Goal: Register for event/course

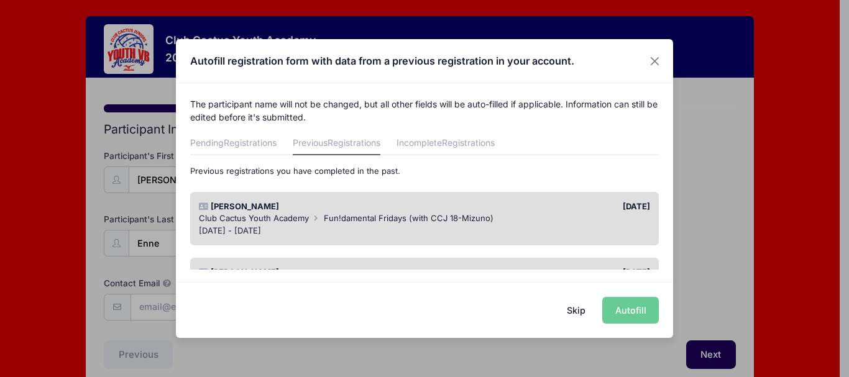
click at [635, 317] on div "Skip Autofill" at bounding box center [424, 309] width 497 height 55
click at [621, 306] on div "Skip Autofill" at bounding box center [424, 309] width 497 height 55
click at [347, 209] on div "Aubrey Ennen" at bounding box center [309, 207] width 232 height 12
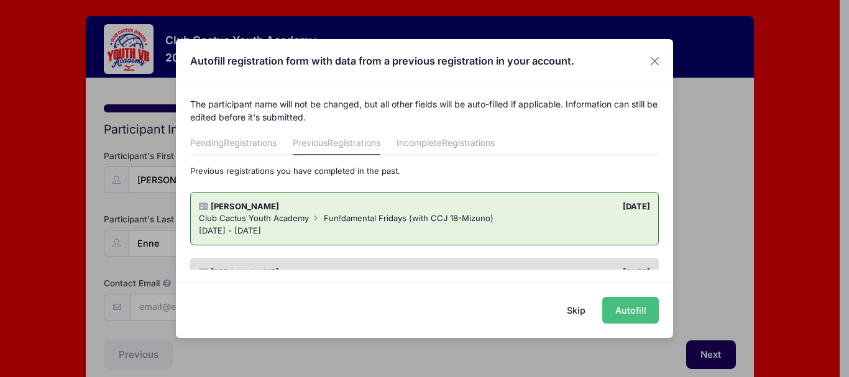
click at [628, 314] on button "Autofill" at bounding box center [630, 310] width 57 height 27
type input "[EMAIL_ADDRESS][DOMAIN_NAME]"
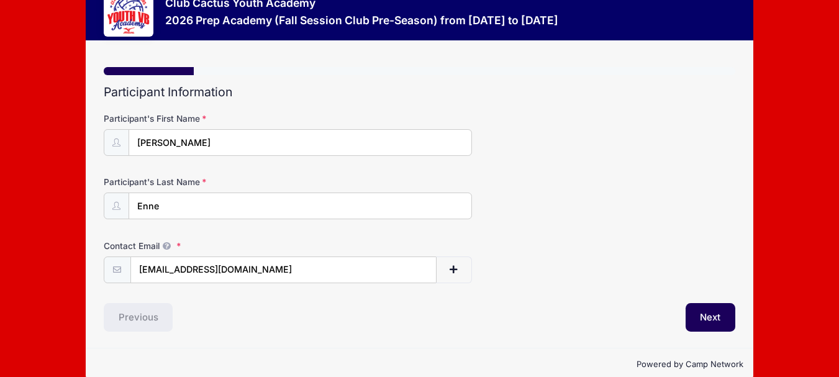
scroll to position [57, 0]
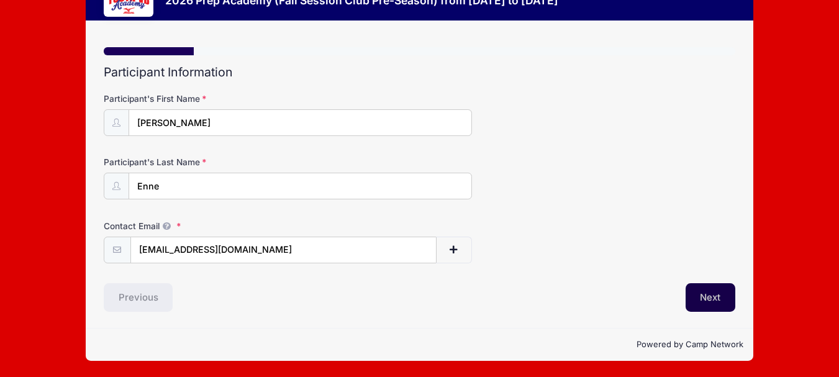
click at [713, 300] on button "Next" at bounding box center [711, 297] width 50 height 29
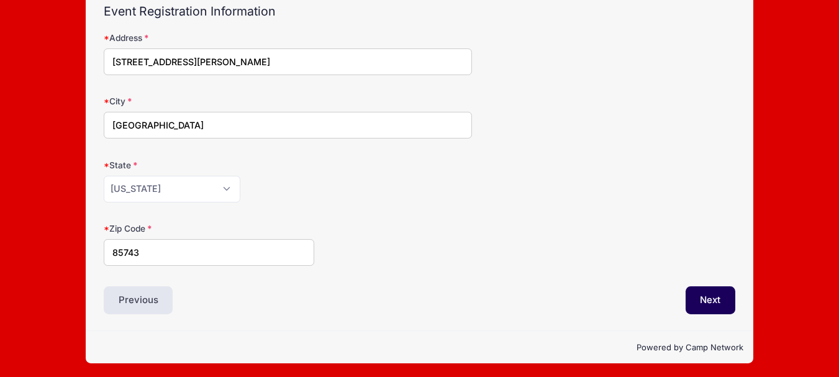
scroll to position [121, 0]
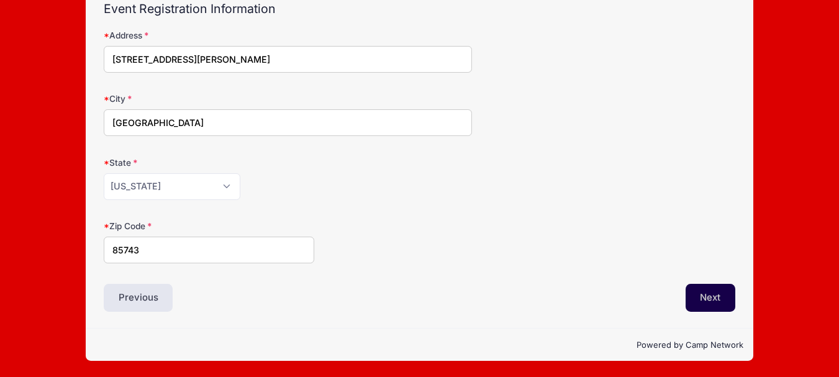
click at [717, 303] on button "Next" at bounding box center [711, 298] width 50 height 29
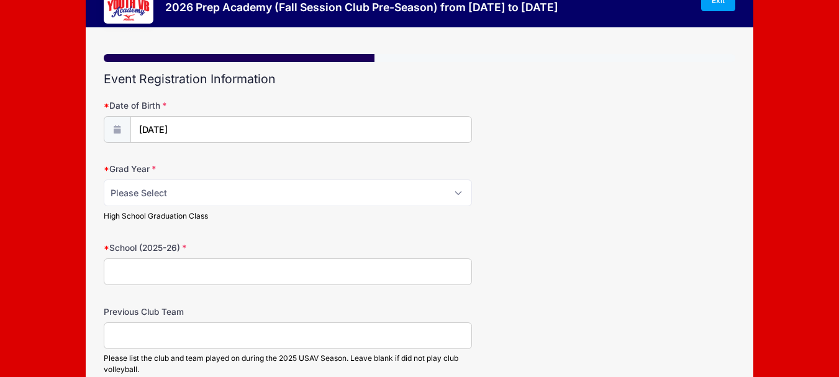
scroll to position [0, 0]
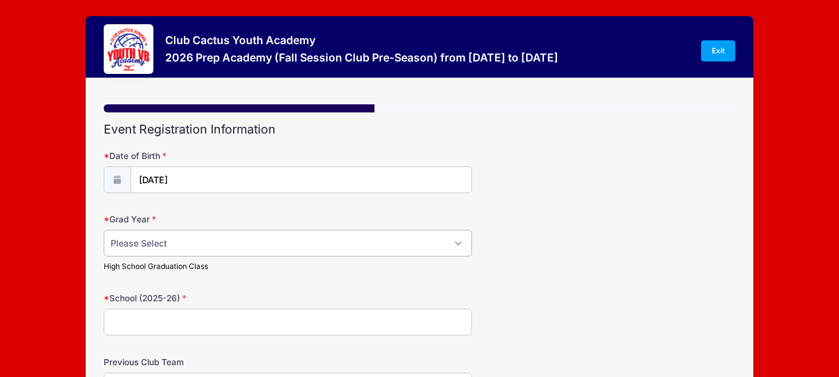
click at [465, 248] on select "Please Select 2029 2030 2031 2032 2033 2034 2035 2036 2037 2038 2039 2040" at bounding box center [288, 243] width 368 height 27
select select "2030"
click at [104, 230] on select "Please Select 2029 2030 2031 2032 2033 2034 2035 2036 2037 2038 2039 2040" at bounding box center [288, 243] width 368 height 27
click at [178, 316] on input "School (2025-26)" at bounding box center [288, 322] width 368 height 27
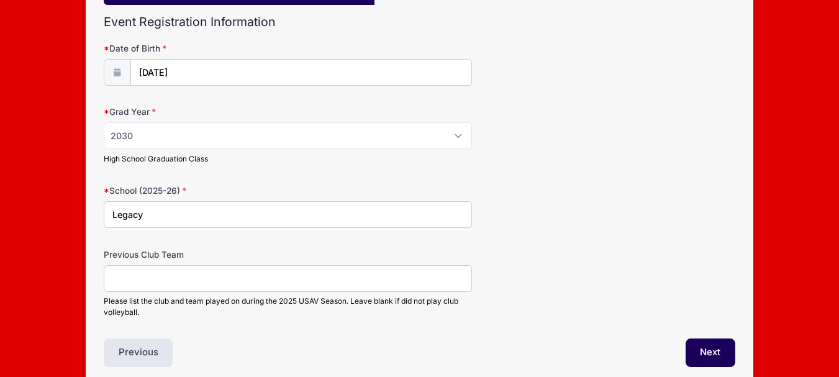
scroll to position [124, 0]
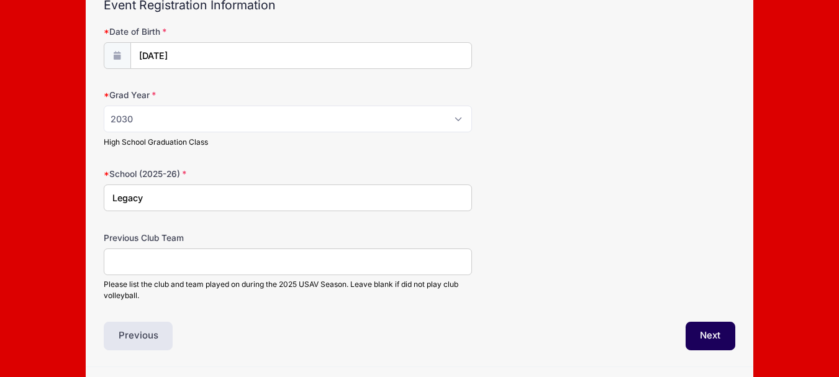
type input "Legacy"
click at [170, 268] on input "Previous Club Team" at bounding box center [288, 261] width 368 height 27
type input "Cactus"
click at [711, 338] on button "Next" at bounding box center [711, 336] width 50 height 29
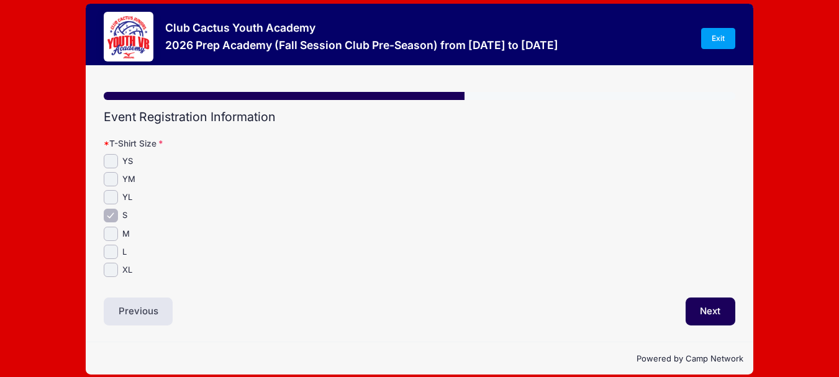
scroll to position [0, 0]
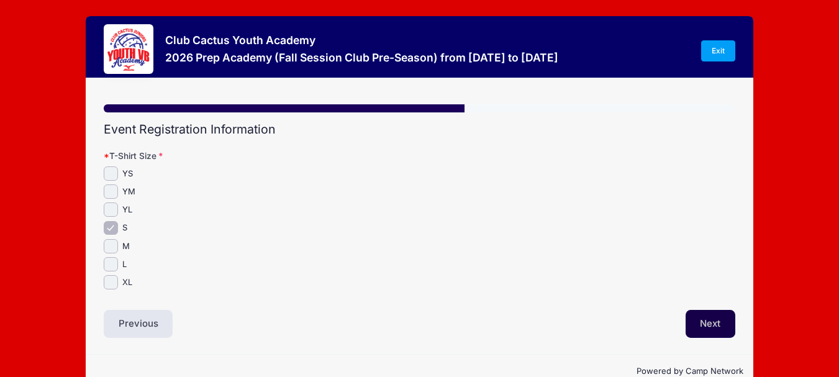
click at [714, 325] on button "Next" at bounding box center [711, 324] width 50 height 29
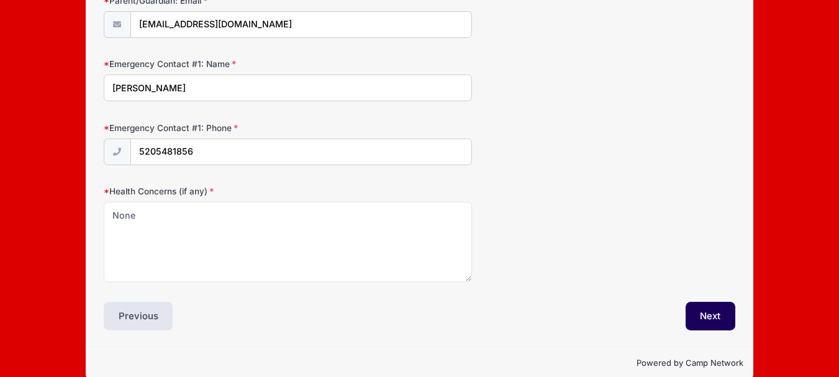
scroll to position [301, 0]
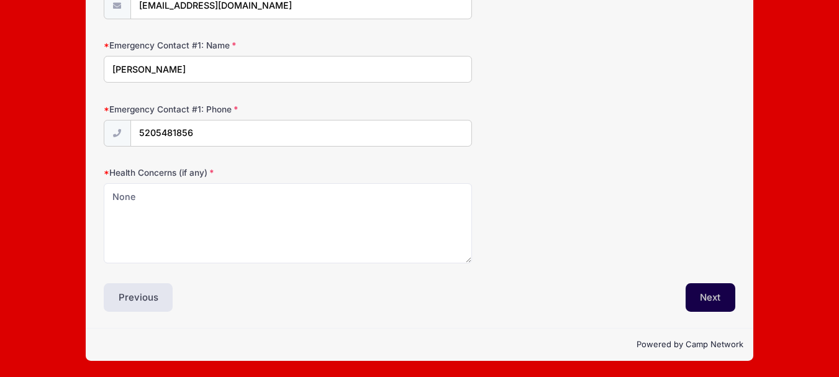
click at [715, 296] on button "Next" at bounding box center [711, 297] width 50 height 29
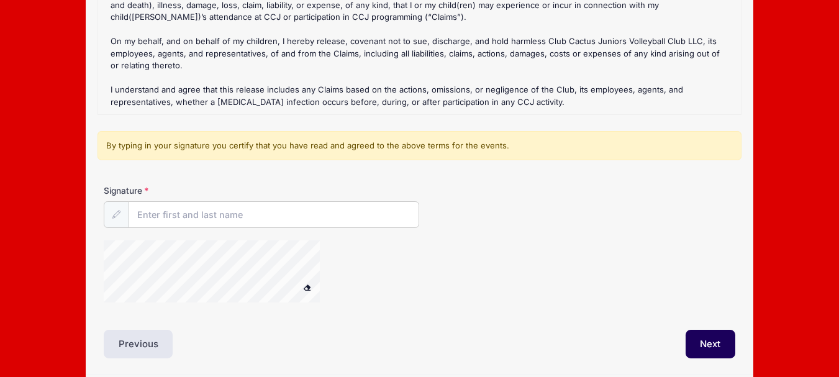
scroll to position [248, 0]
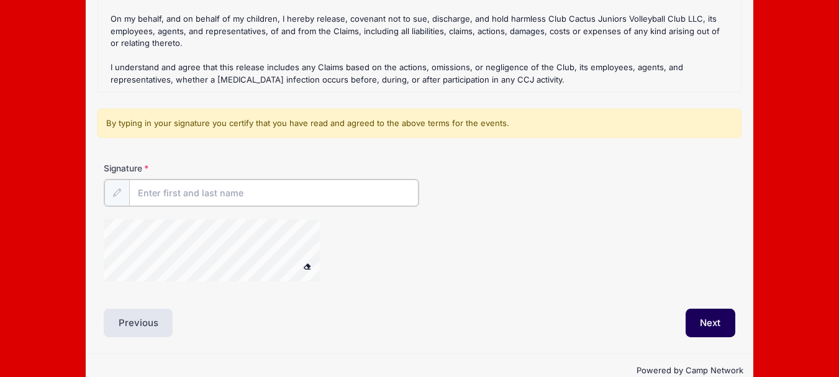
click at [191, 194] on input "Signature" at bounding box center [274, 193] width 290 height 27
type input "[PERSON_NAME]"
click at [703, 325] on button "Next" at bounding box center [711, 322] width 50 height 29
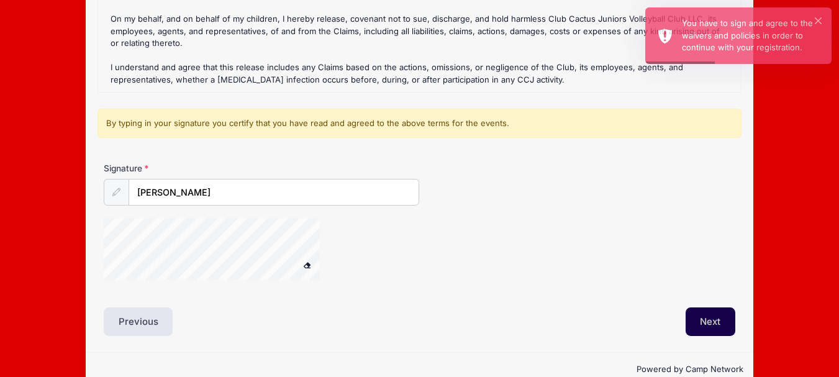
click at [719, 321] on button "Next" at bounding box center [711, 322] width 50 height 29
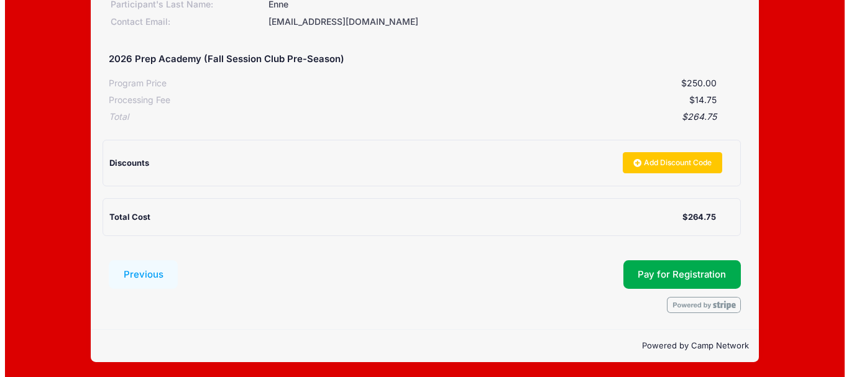
scroll to position [192, 0]
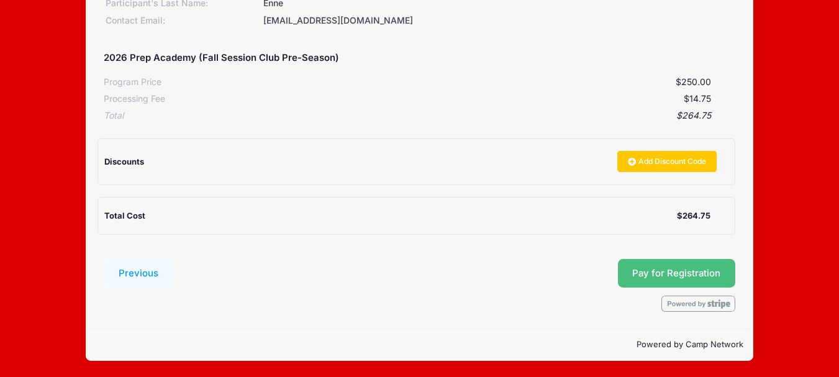
click at [685, 270] on button "Pay for Registration" at bounding box center [677, 273] width 118 height 29
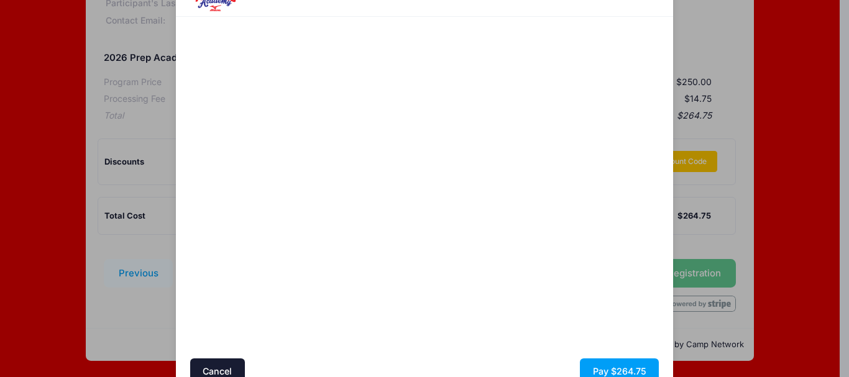
scroll to position [124, 0]
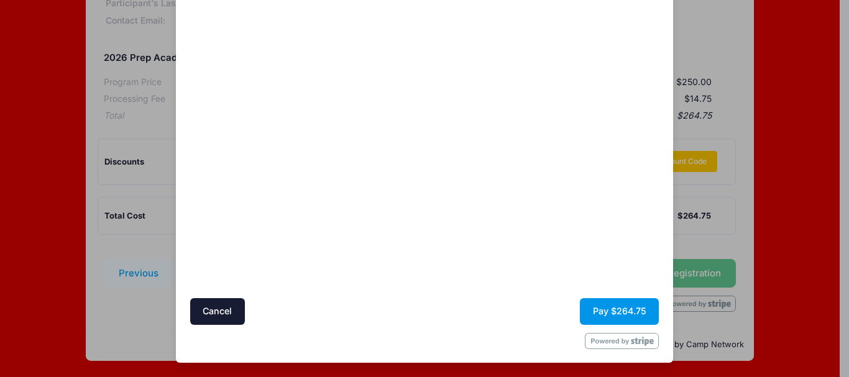
click at [631, 305] on button "Pay $264.75" at bounding box center [619, 311] width 79 height 27
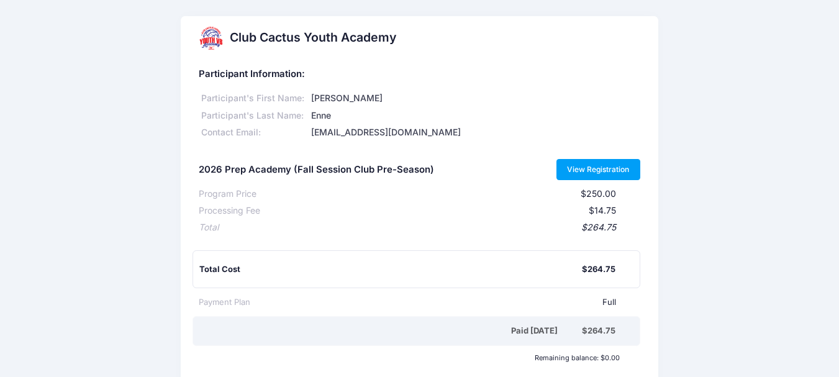
click at [611, 169] on link "View Registration" at bounding box center [599, 169] width 84 height 21
